Goal: Information Seeking & Learning: Learn about a topic

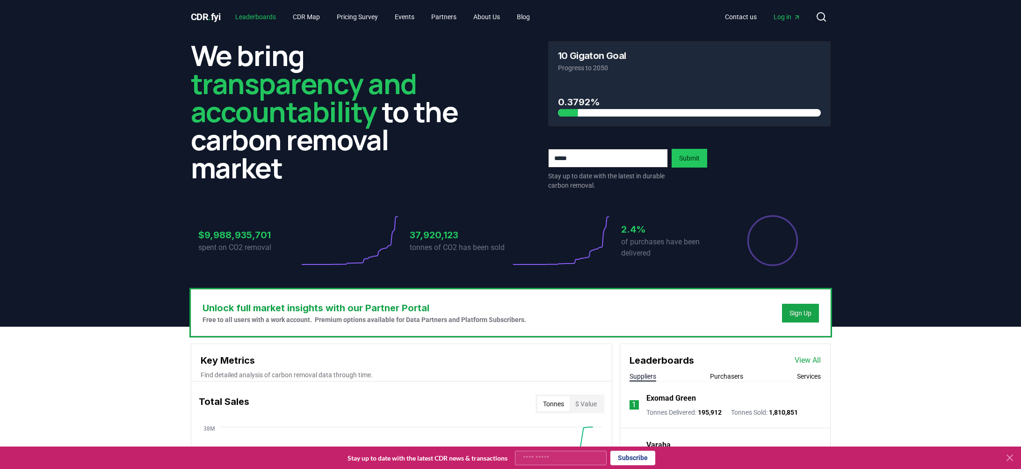
click at [259, 18] on link "Leaderboards" at bounding box center [256, 16] width 56 height 17
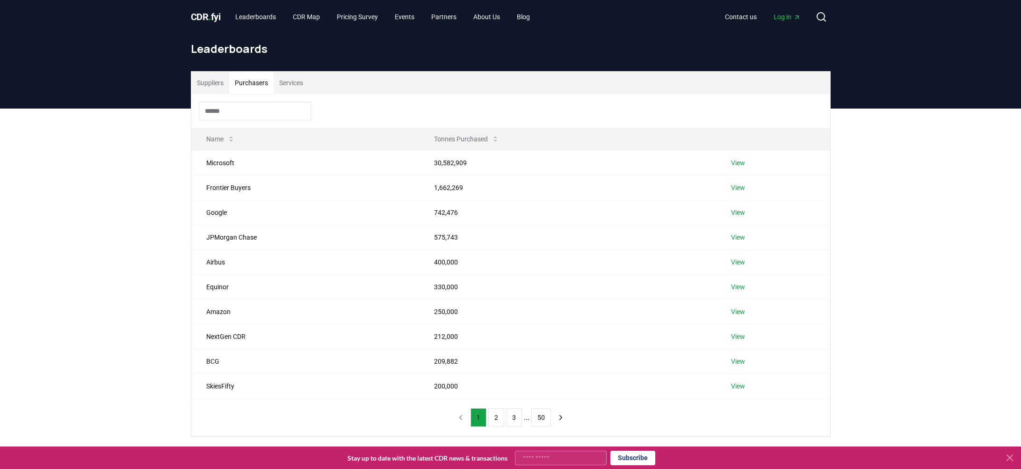
click at [248, 87] on button "Purchasers" at bounding box center [251, 83] width 44 height 22
click at [241, 107] on input at bounding box center [255, 111] width 112 height 19
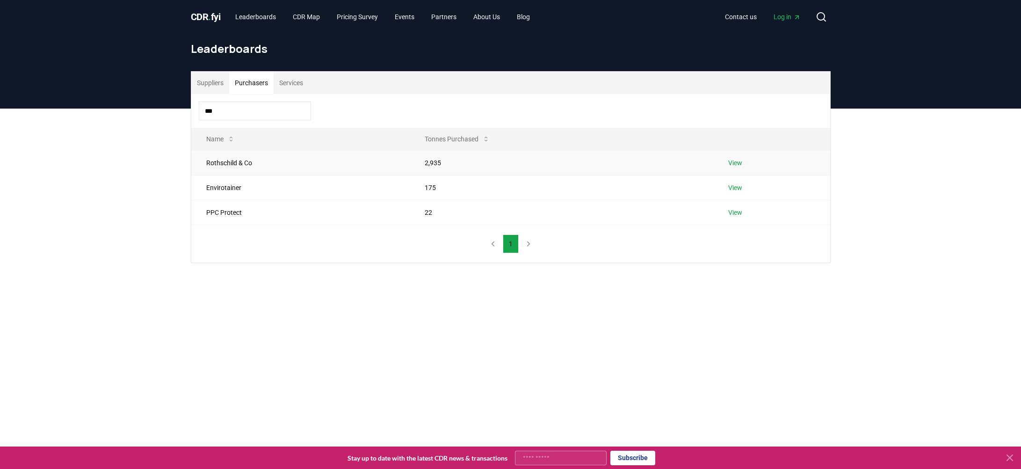
type input "***"
click at [236, 168] on td "Rothschild & Co" at bounding box center [300, 162] width 218 height 25
click at [737, 163] on link "View" at bounding box center [735, 162] width 14 height 9
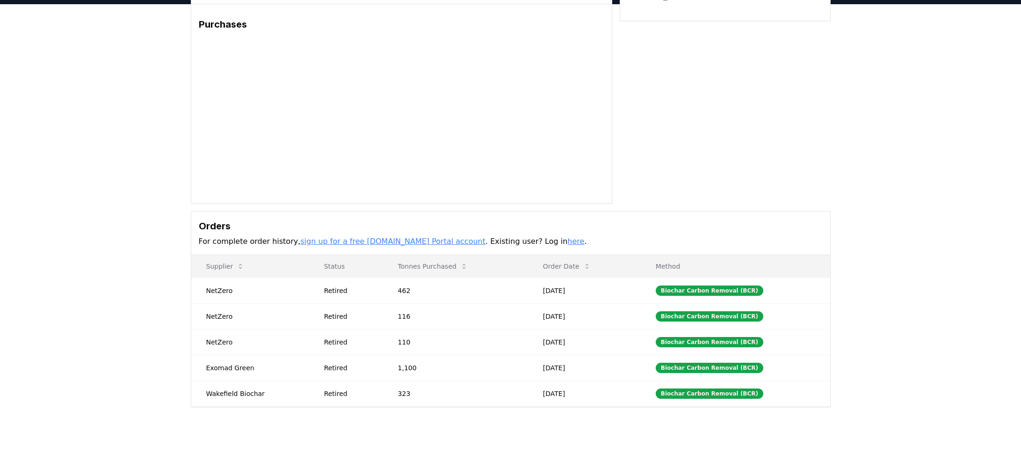
scroll to position [68, 0]
